Goal: Task Accomplishment & Management: Manage account settings

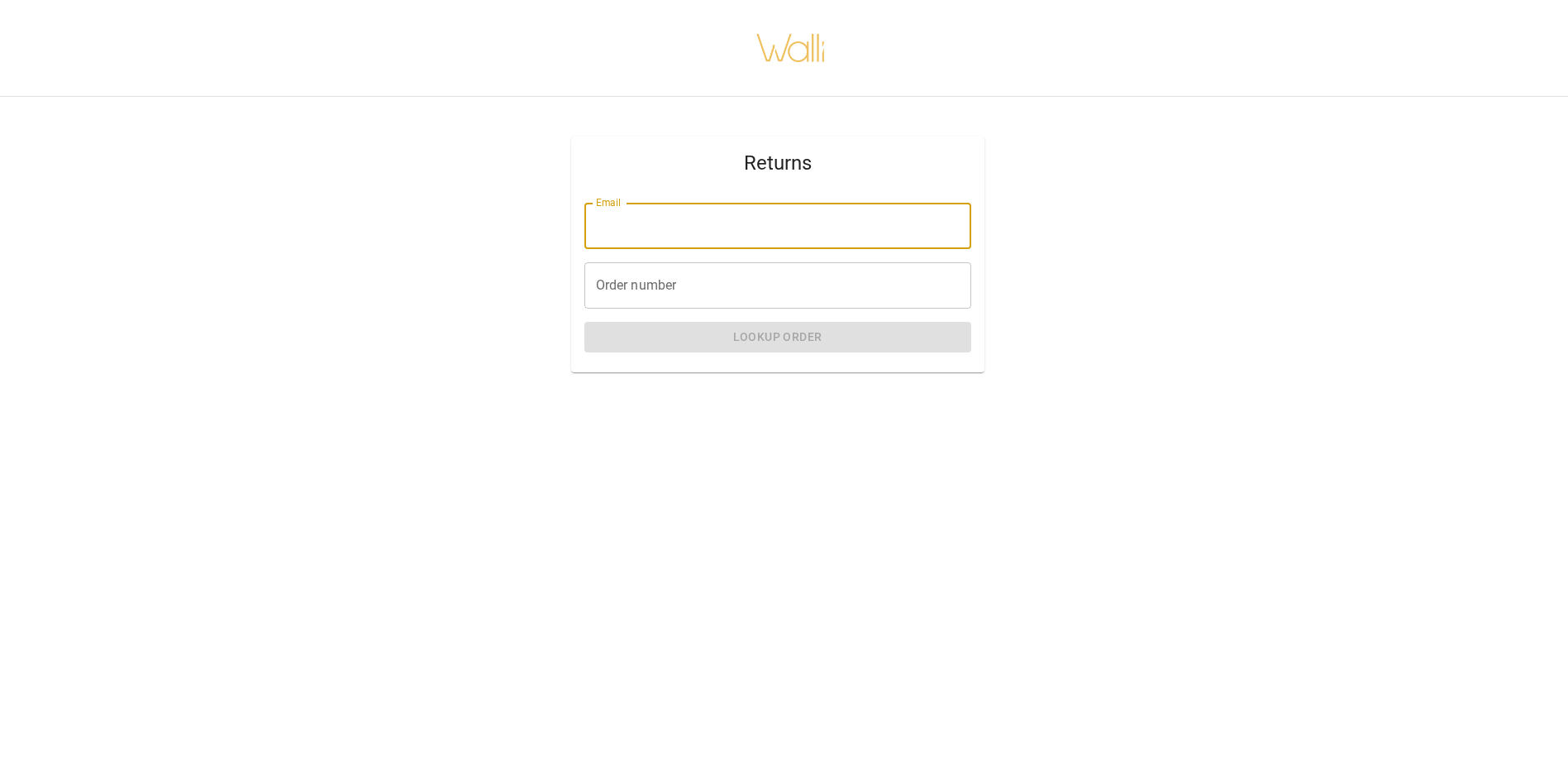
click at [749, 225] on input "Email" at bounding box center [778, 225] width 387 height 46
type input "**********"
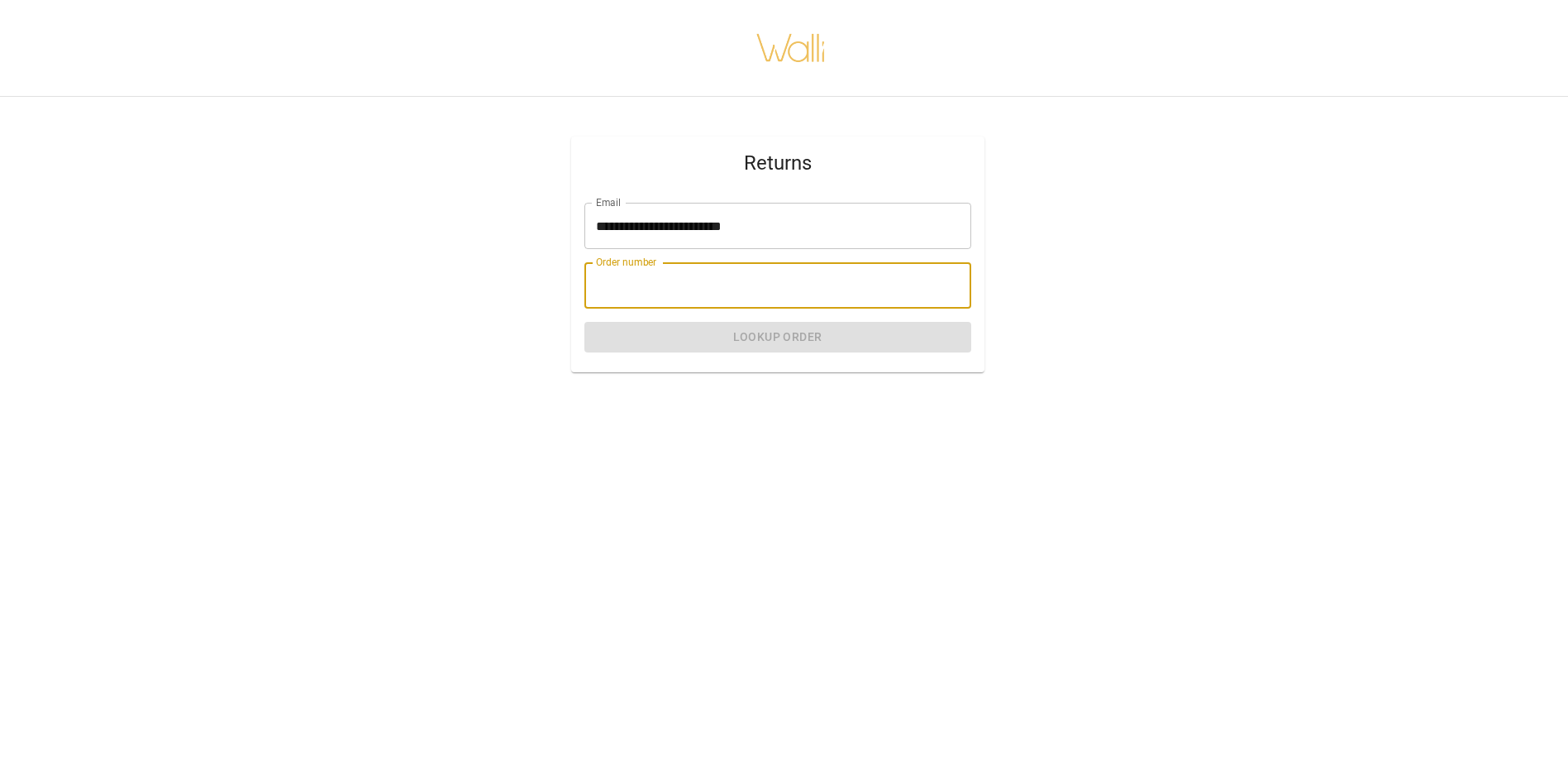
click at [720, 283] on input "Order number" at bounding box center [778, 285] width 387 height 46
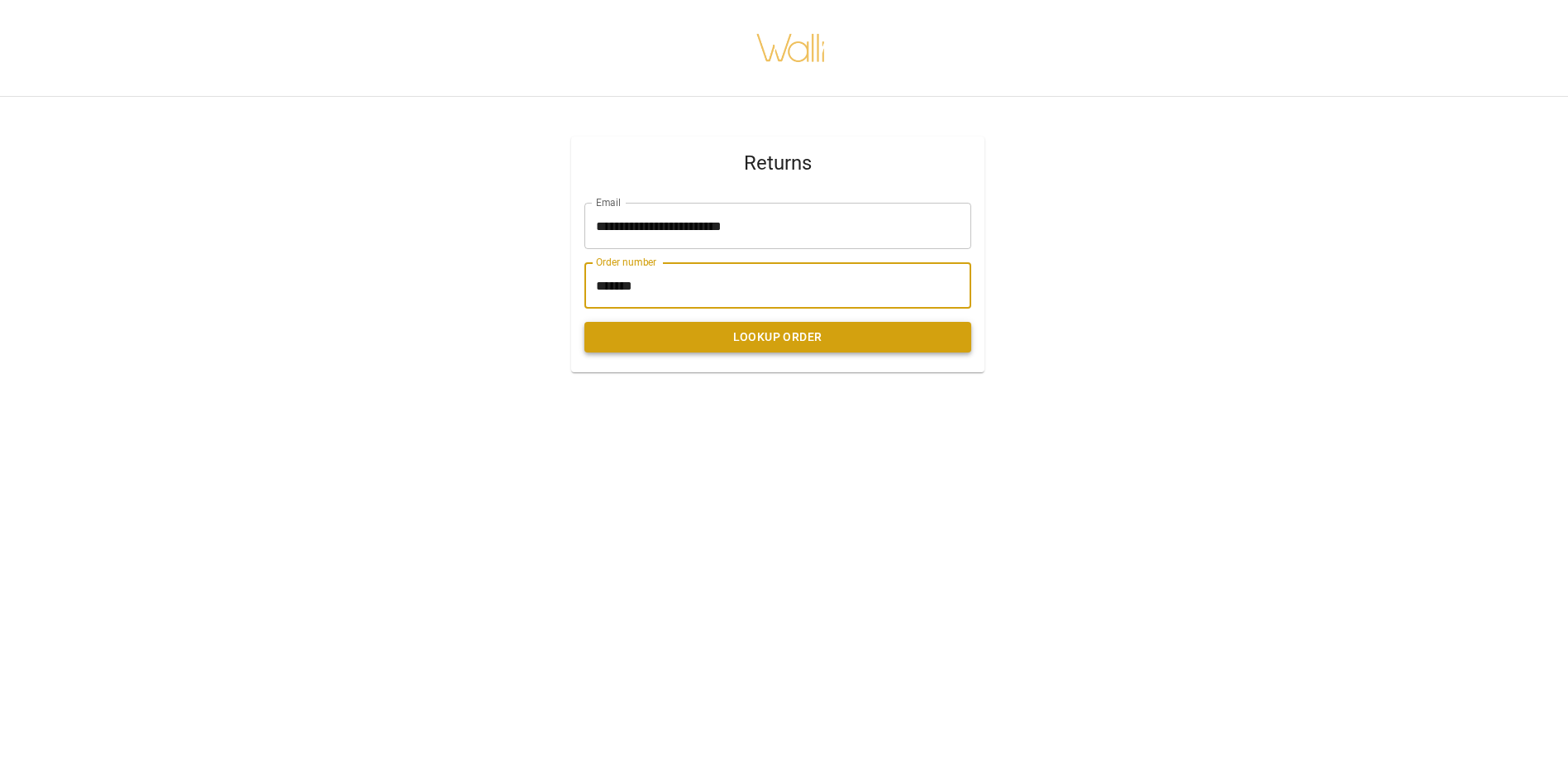
type input "*******"
click at [772, 333] on button "Lookup Order" at bounding box center [778, 337] width 387 height 31
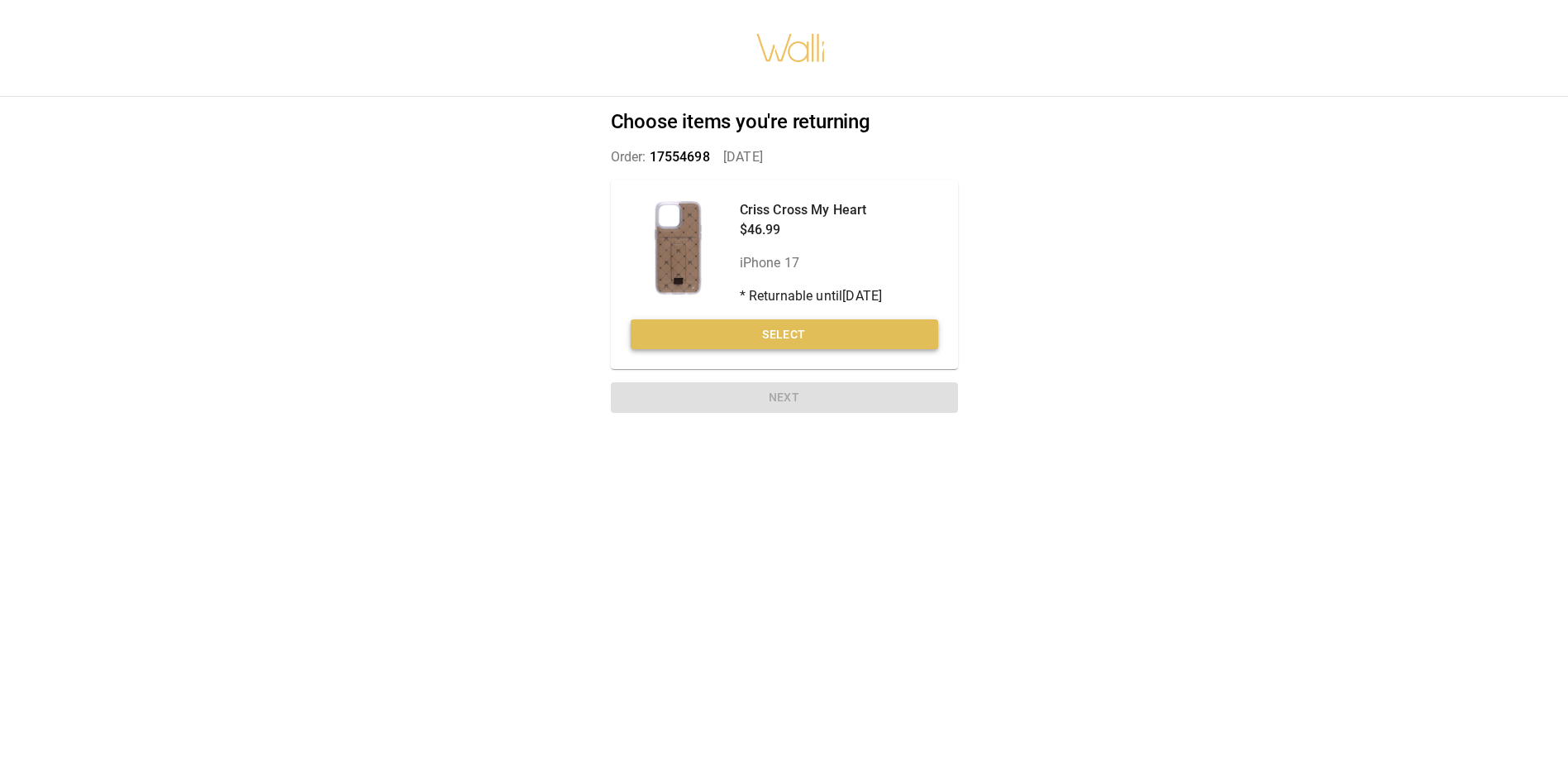
click at [810, 330] on button "Select" at bounding box center [784, 334] width 307 height 31
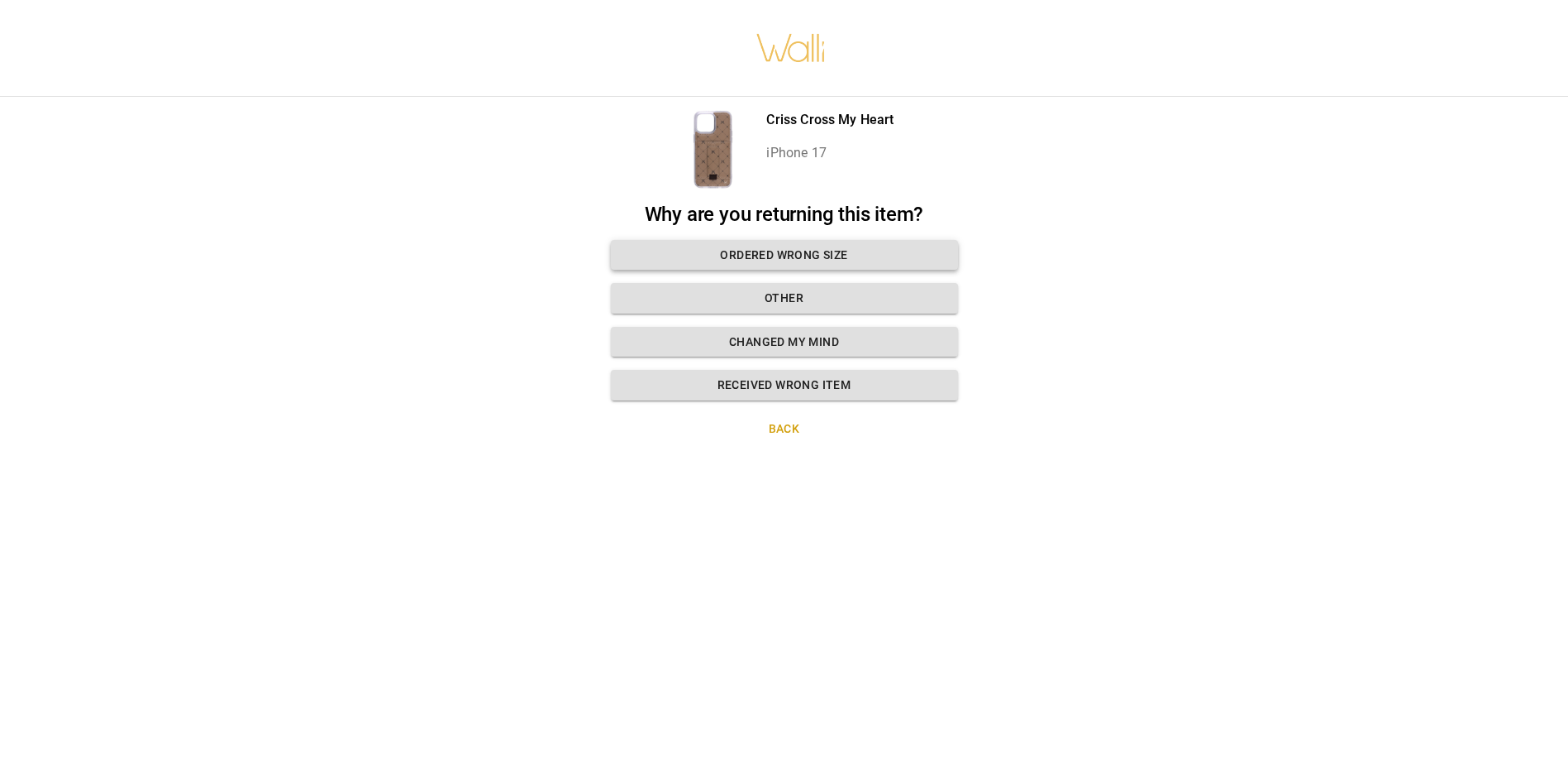
click at [834, 260] on button "Ordered wrong size" at bounding box center [784, 254] width 347 height 31
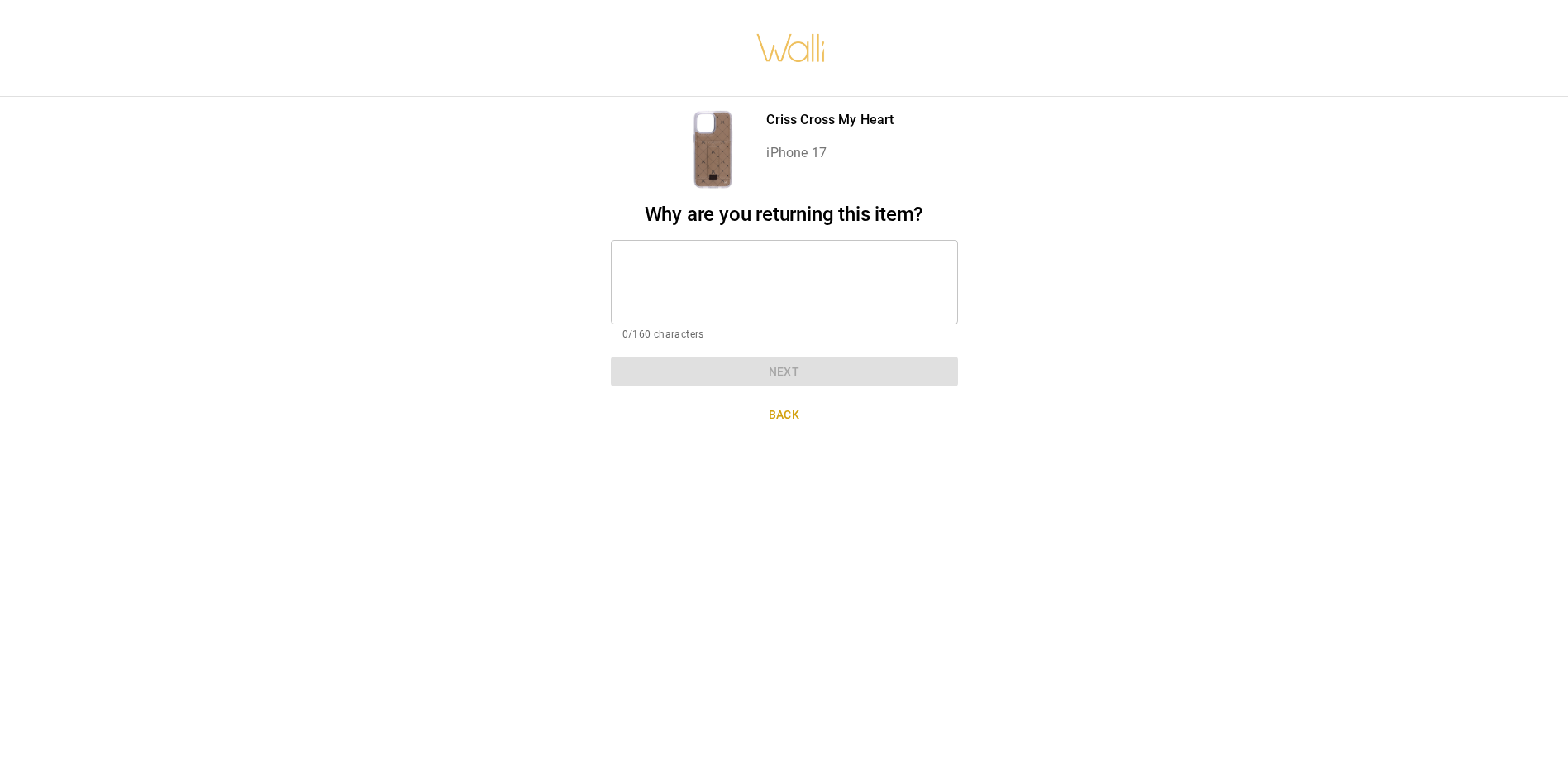
click at [834, 260] on textarea at bounding box center [784, 281] width 324 height 57
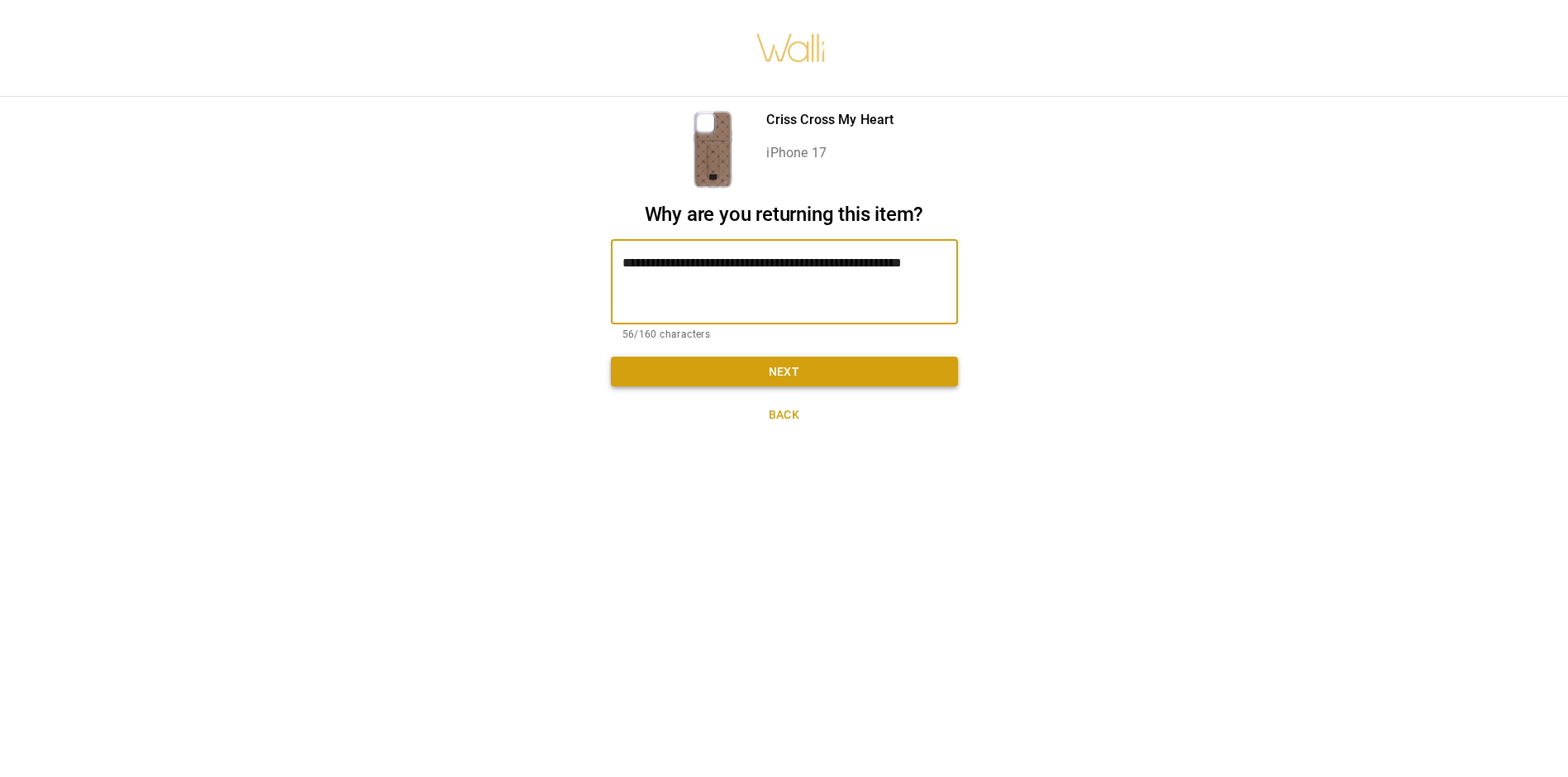
type textarea "**********"
click at [754, 365] on button "Next" at bounding box center [784, 371] width 347 height 31
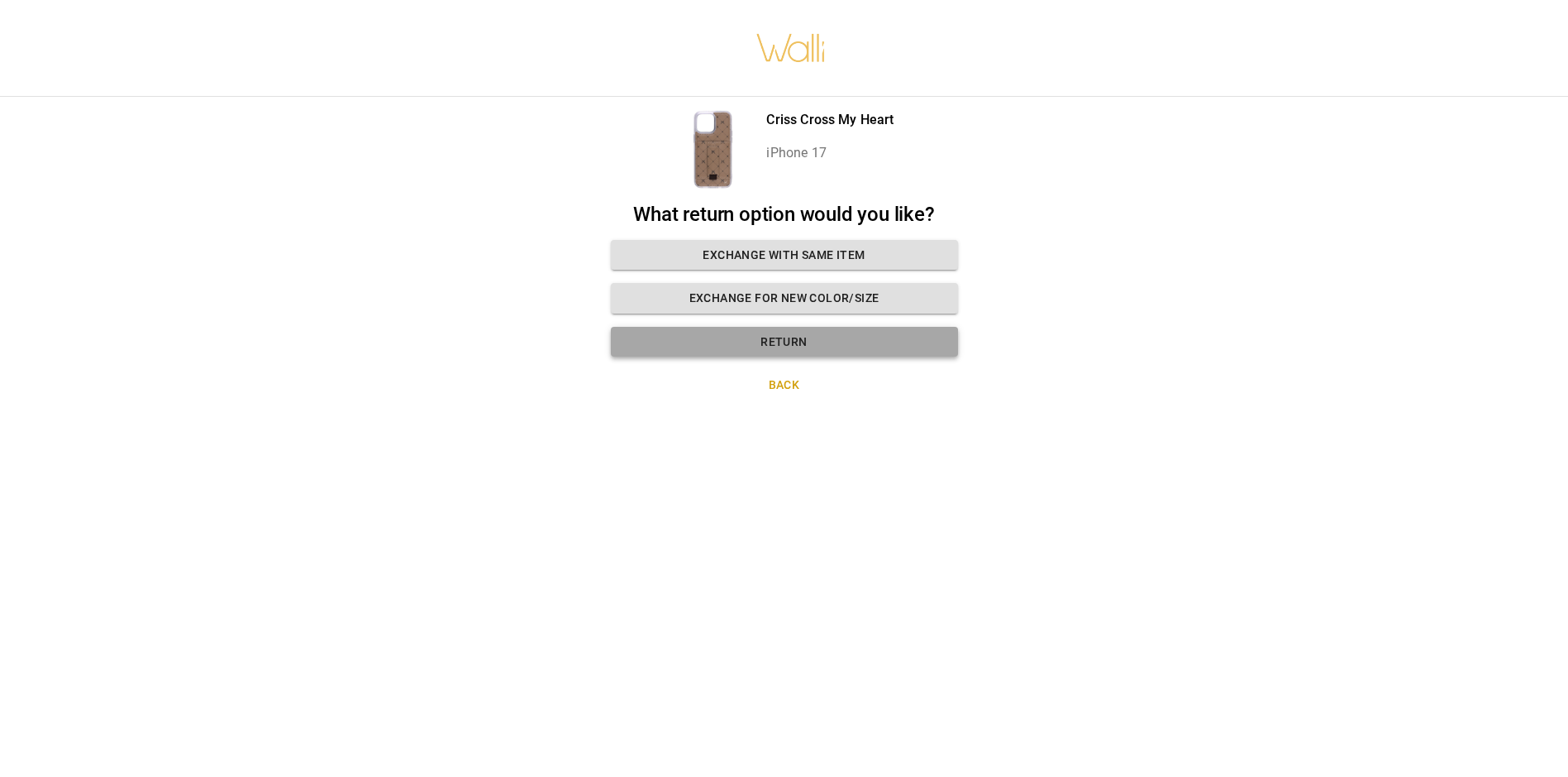
click at [813, 344] on button "Return" at bounding box center [784, 342] width 347 height 31
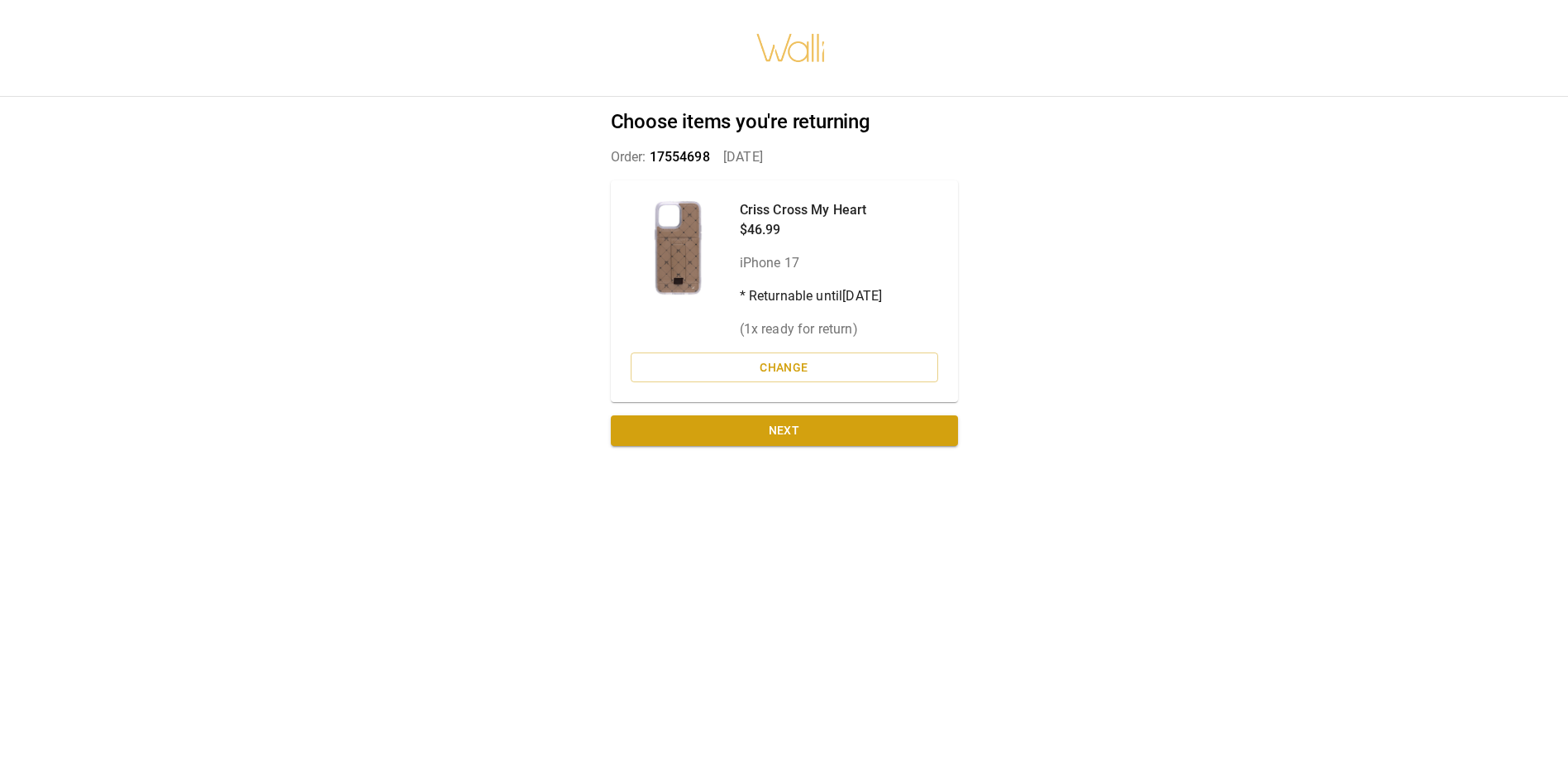
click at [819, 307] on div "Criss Cross My Heart $46.99 iPhone 17 * Returnable until [DATE] ( 1 x ready for…" at bounding box center [810, 269] width 143 height 139
click at [778, 429] on button "Next" at bounding box center [784, 430] width 347 height 31
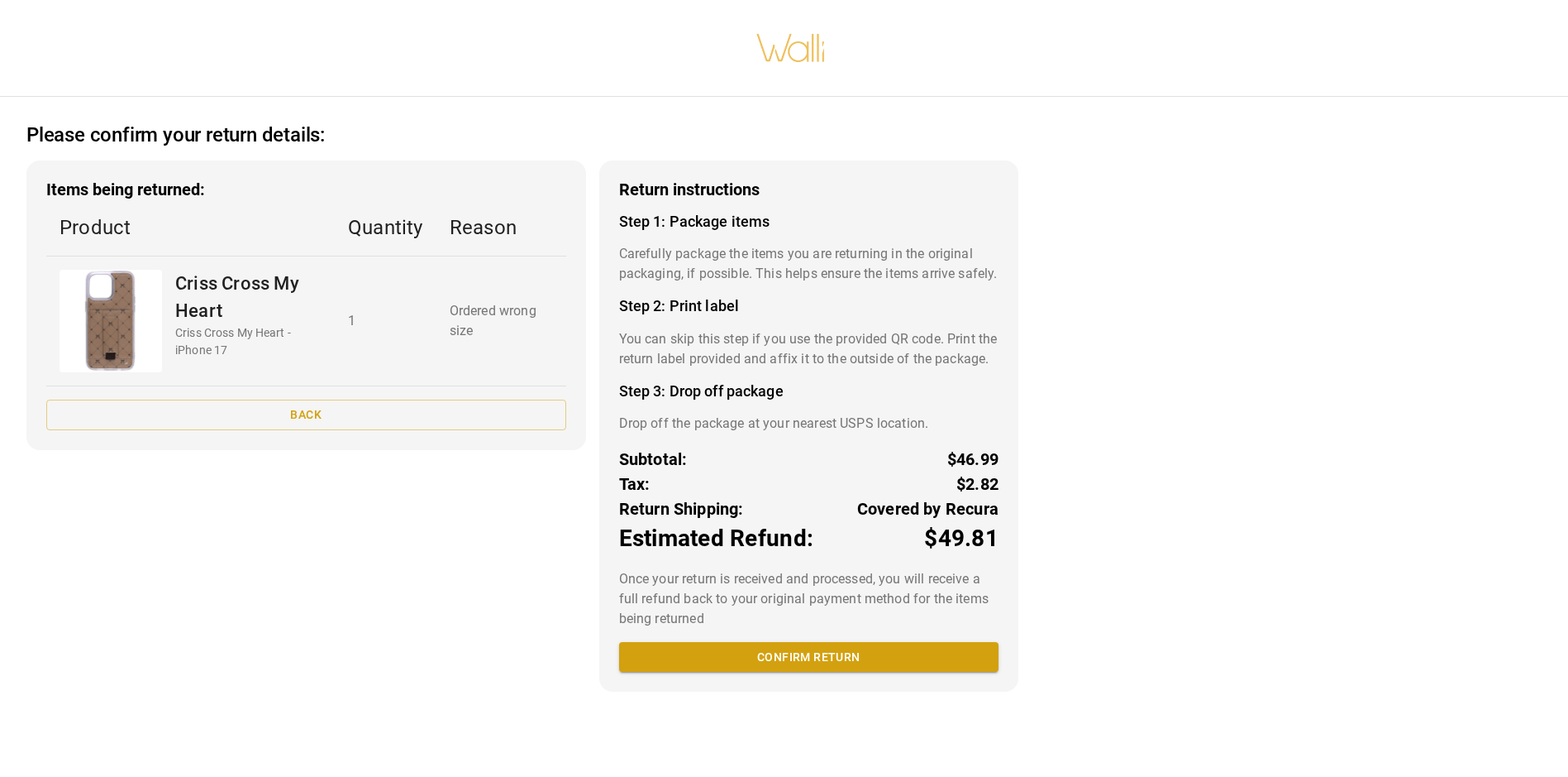
scroll to position [12, 0]
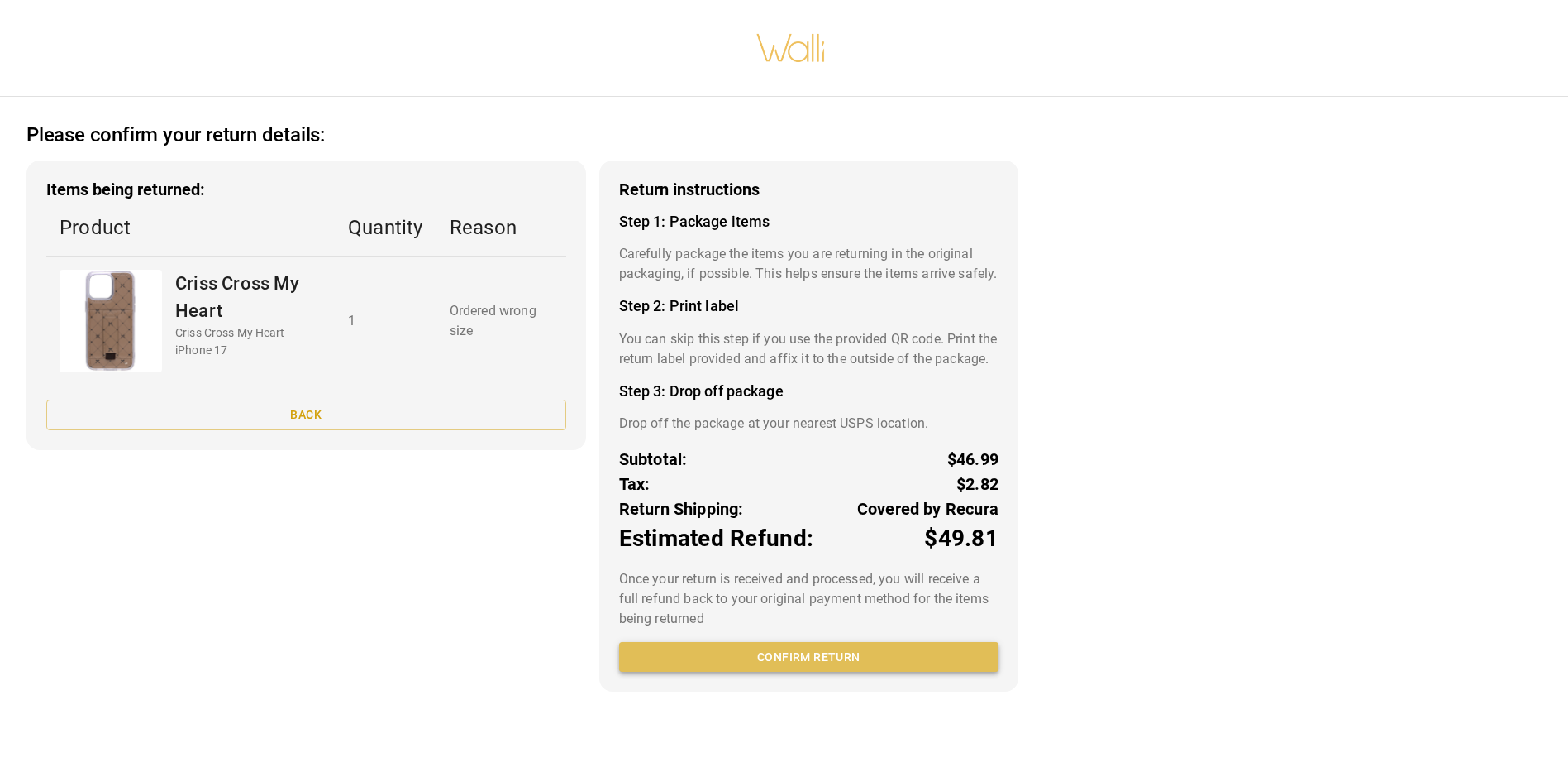
click at [816, 672] on button "Confirm return" at bounding box center [808, 656] width 380 height 31
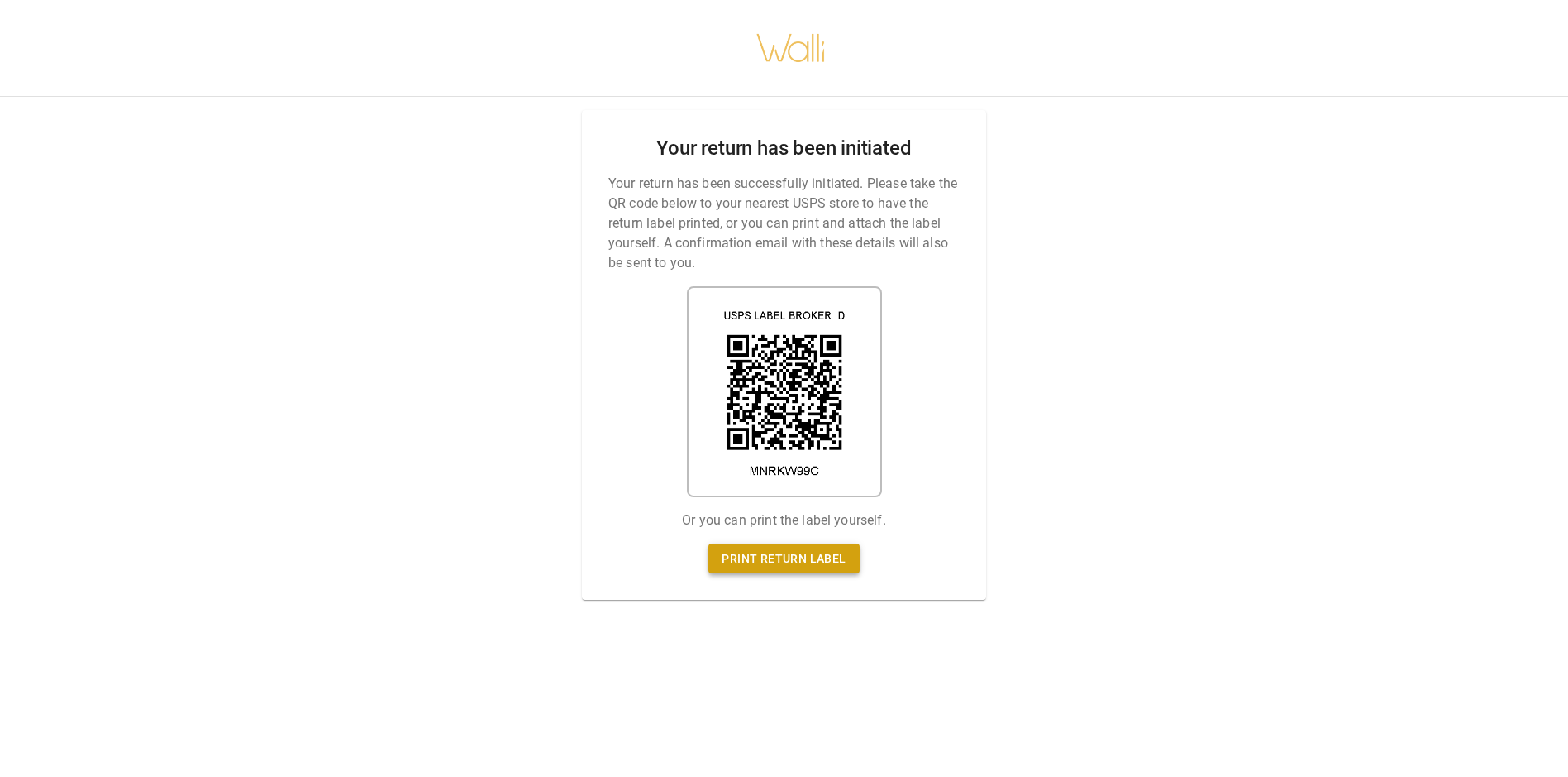
click at [797, 544] on link "Print return label" at bounding box center [784, 559] width 151 height 31
